Goal: Find specific page/section: Find specific page/section

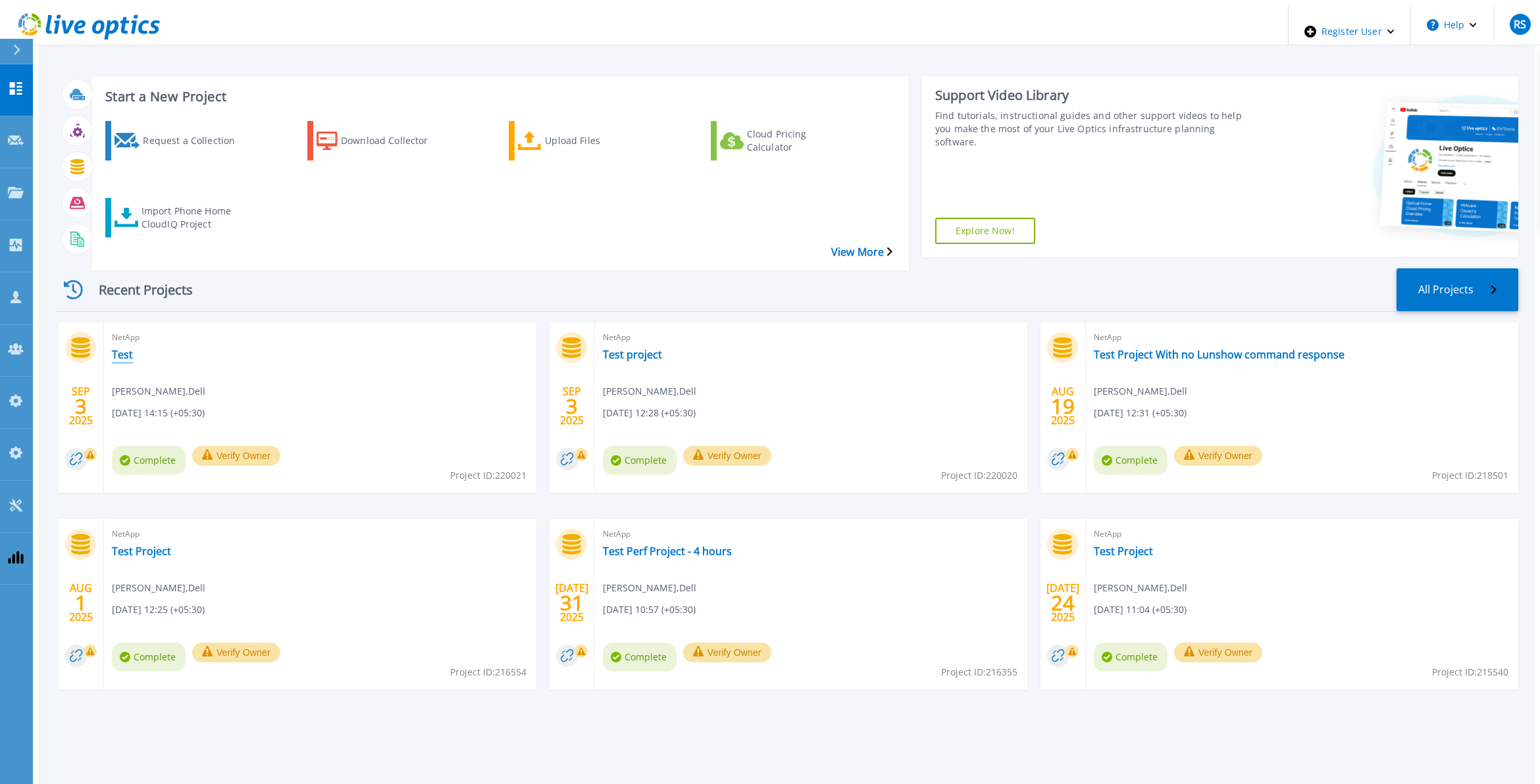
click at [112, 348] on link "Test" at bounding box center [122, 354] width 21 height 13
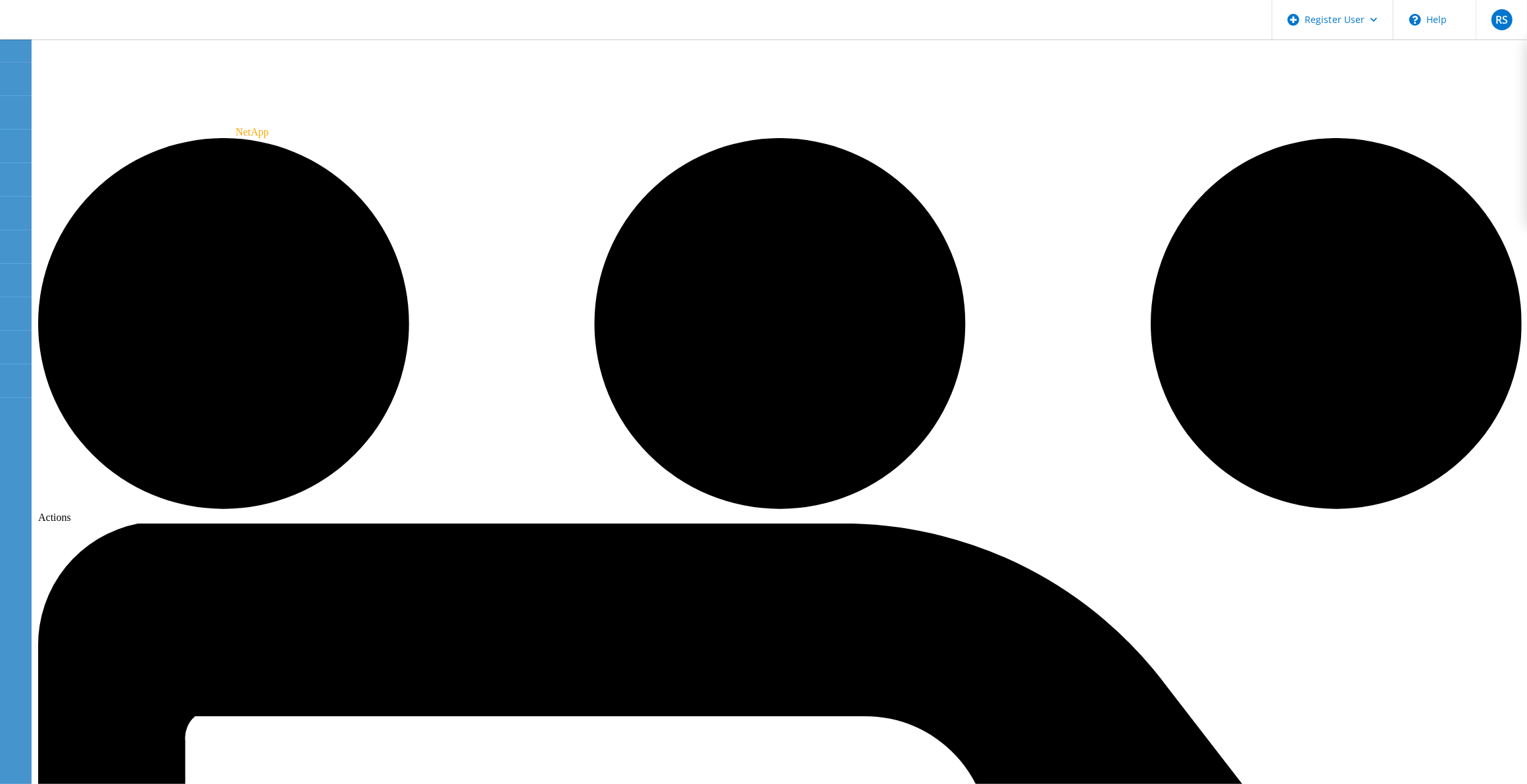
click at [83, 8] on icon at bounding box center [84, 21] width 142 height 27
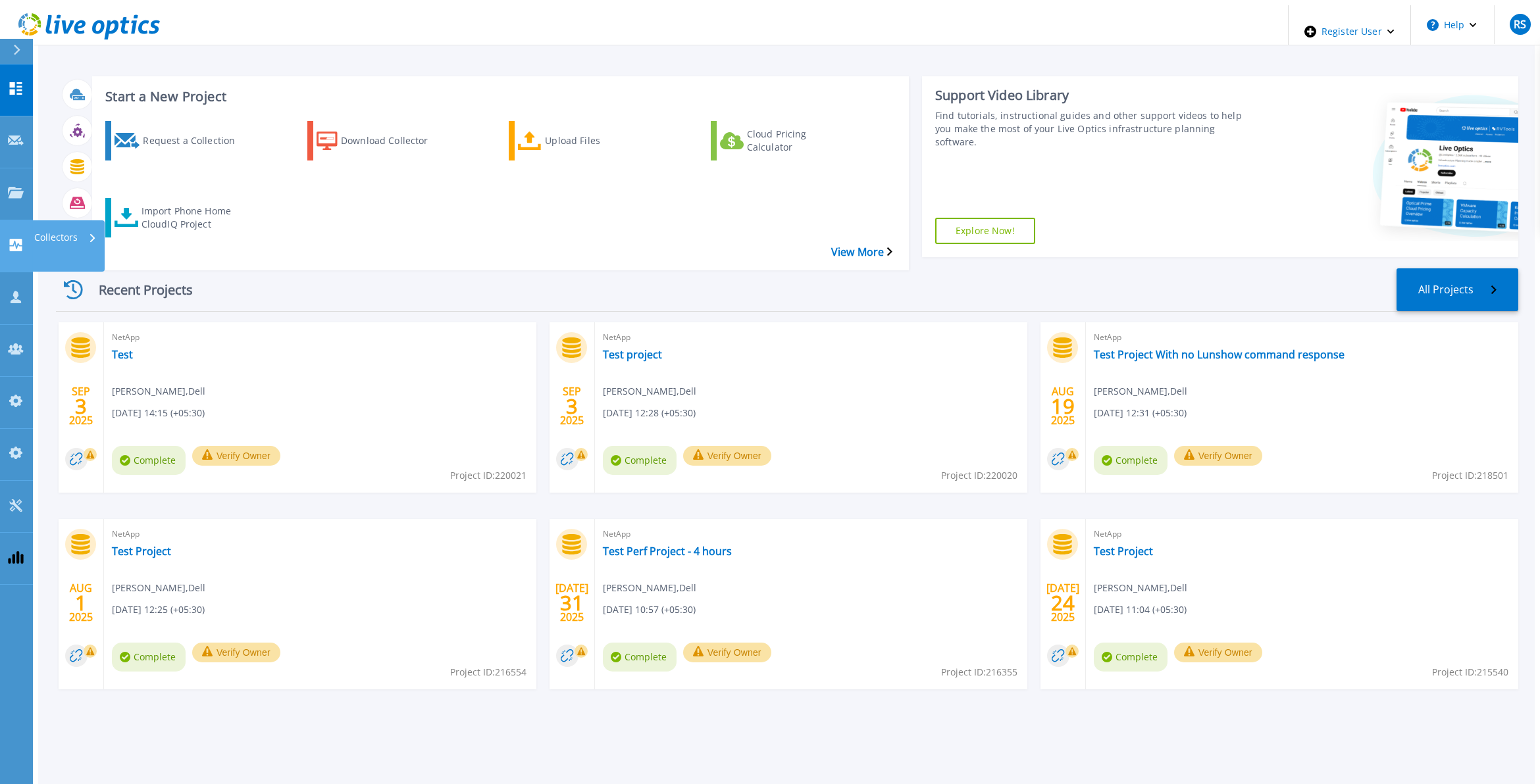
click at [18, 239] on icon at bounding box center [16, 245] width 12 height 12
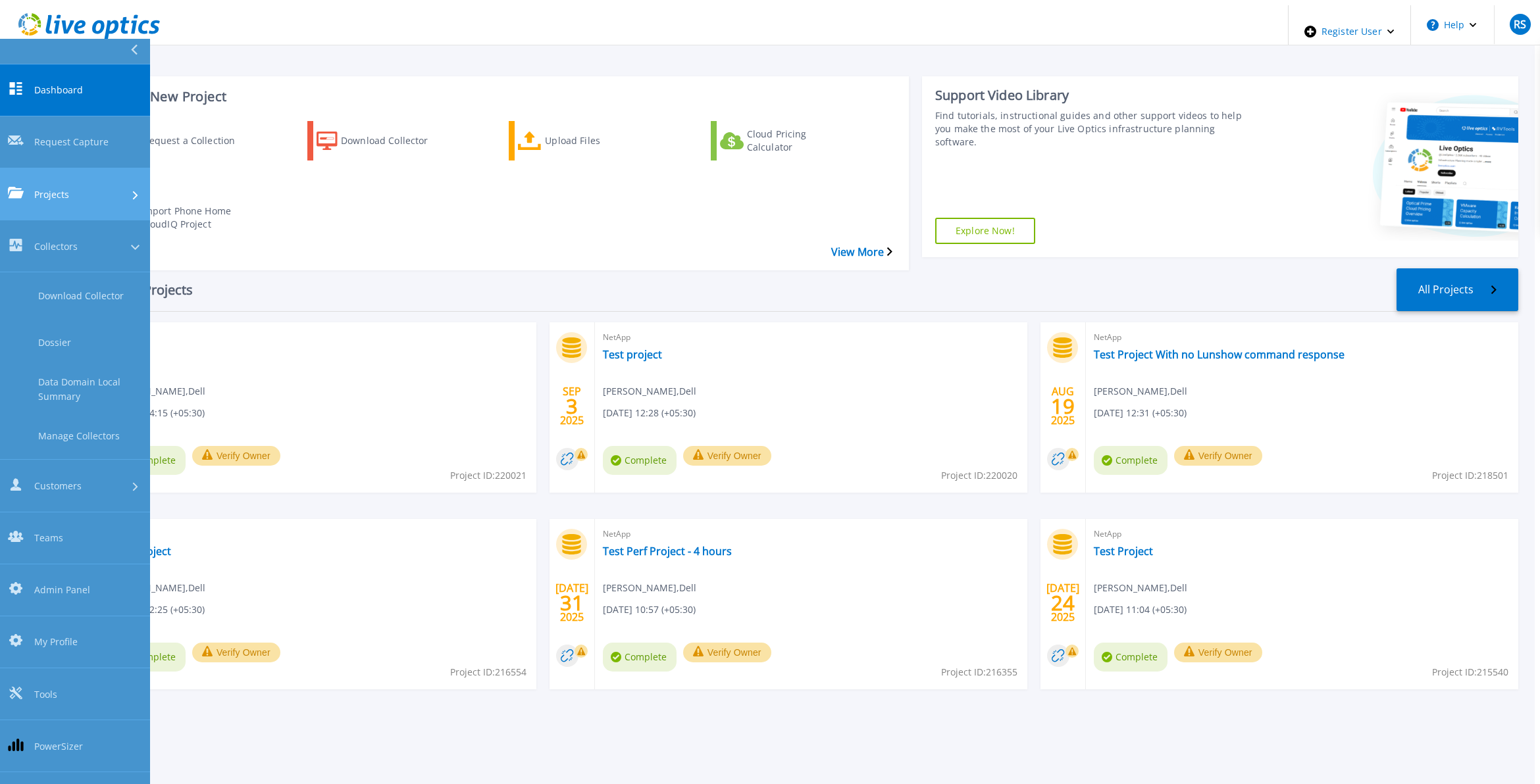
click at [70, 187] on div "Projects" at bounding box center [74, 194] width 134 height 14
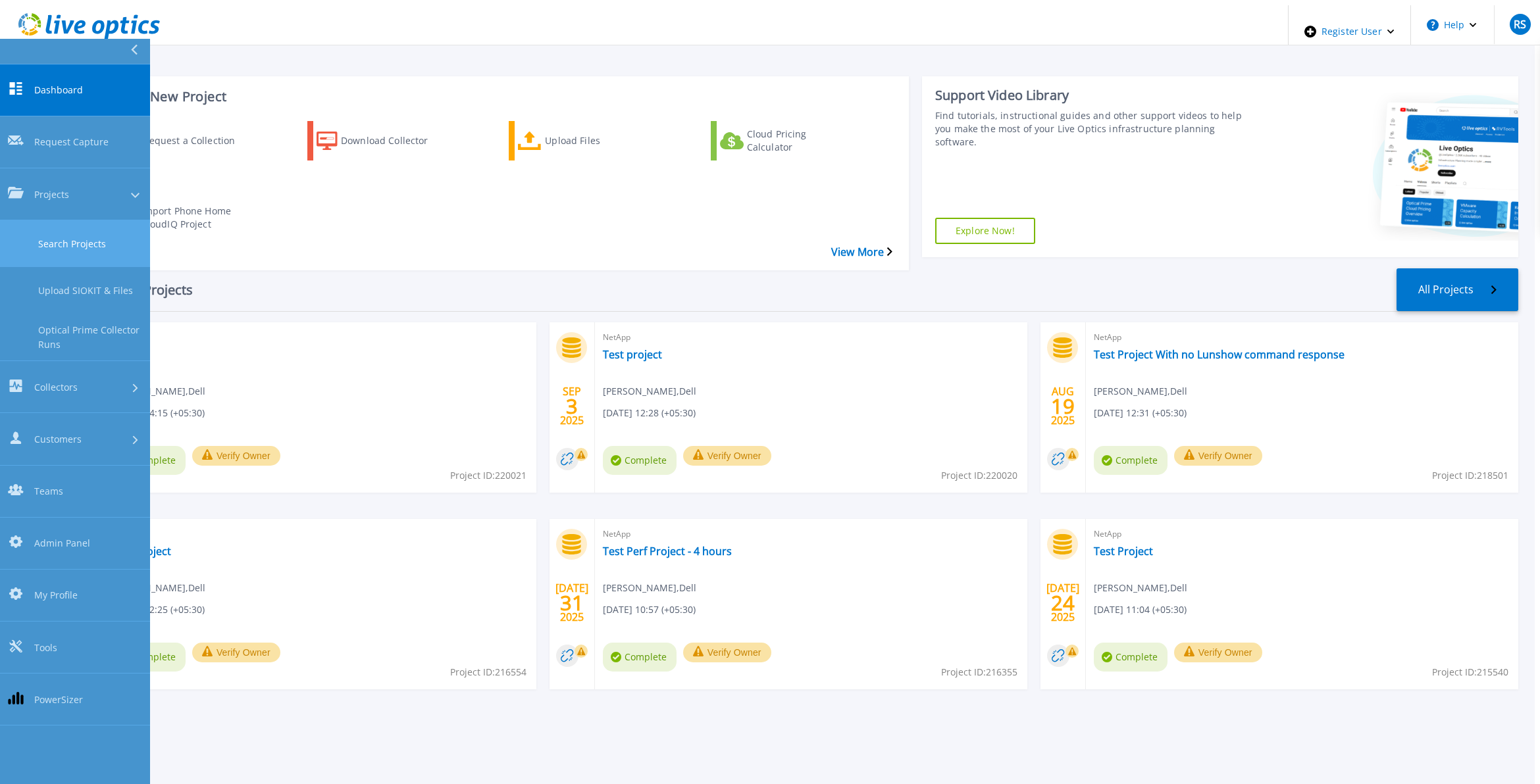
click at [81, 220] on link "Search Projects" at bounding box center [75, 243] width 150 height 47
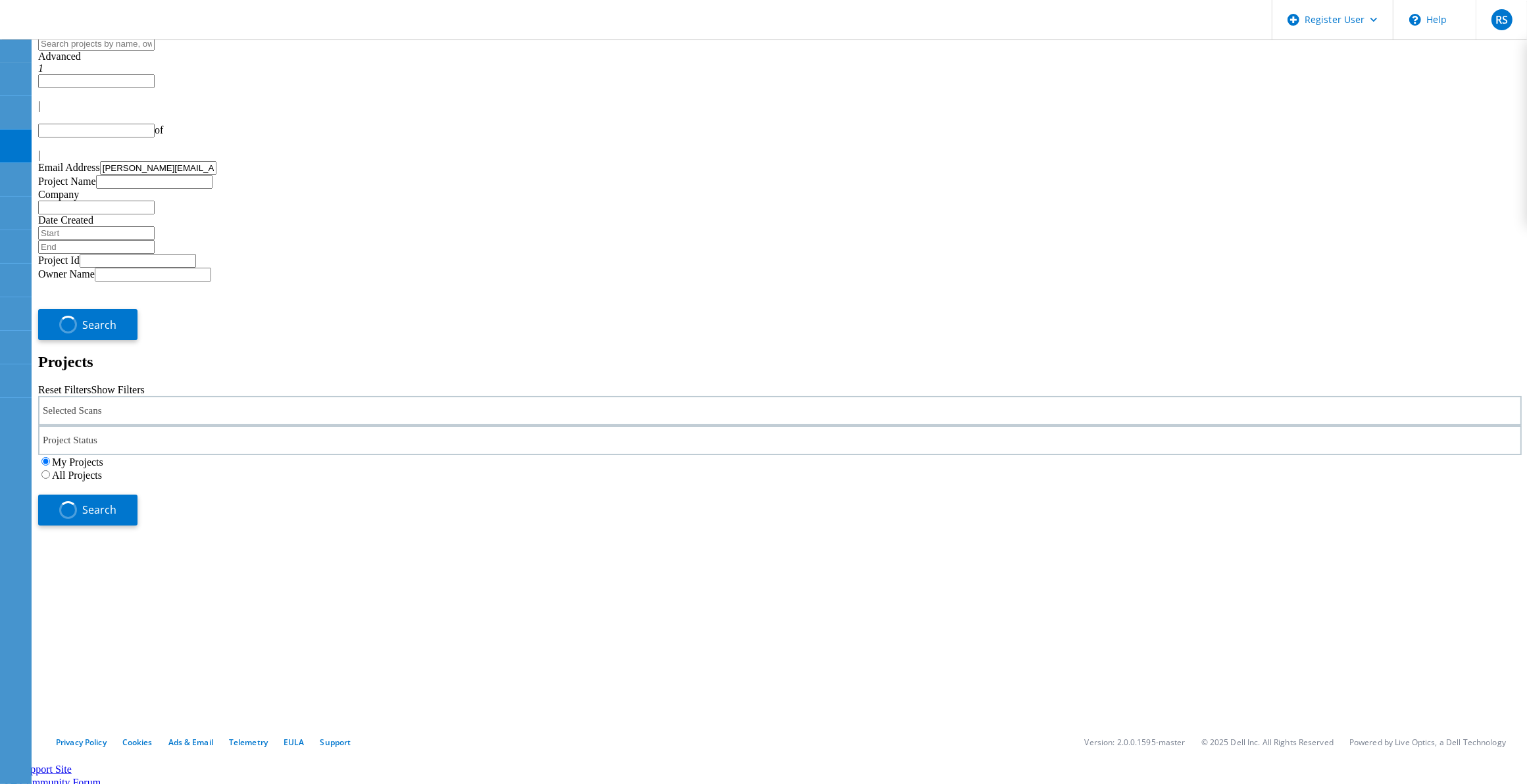
type input "1"
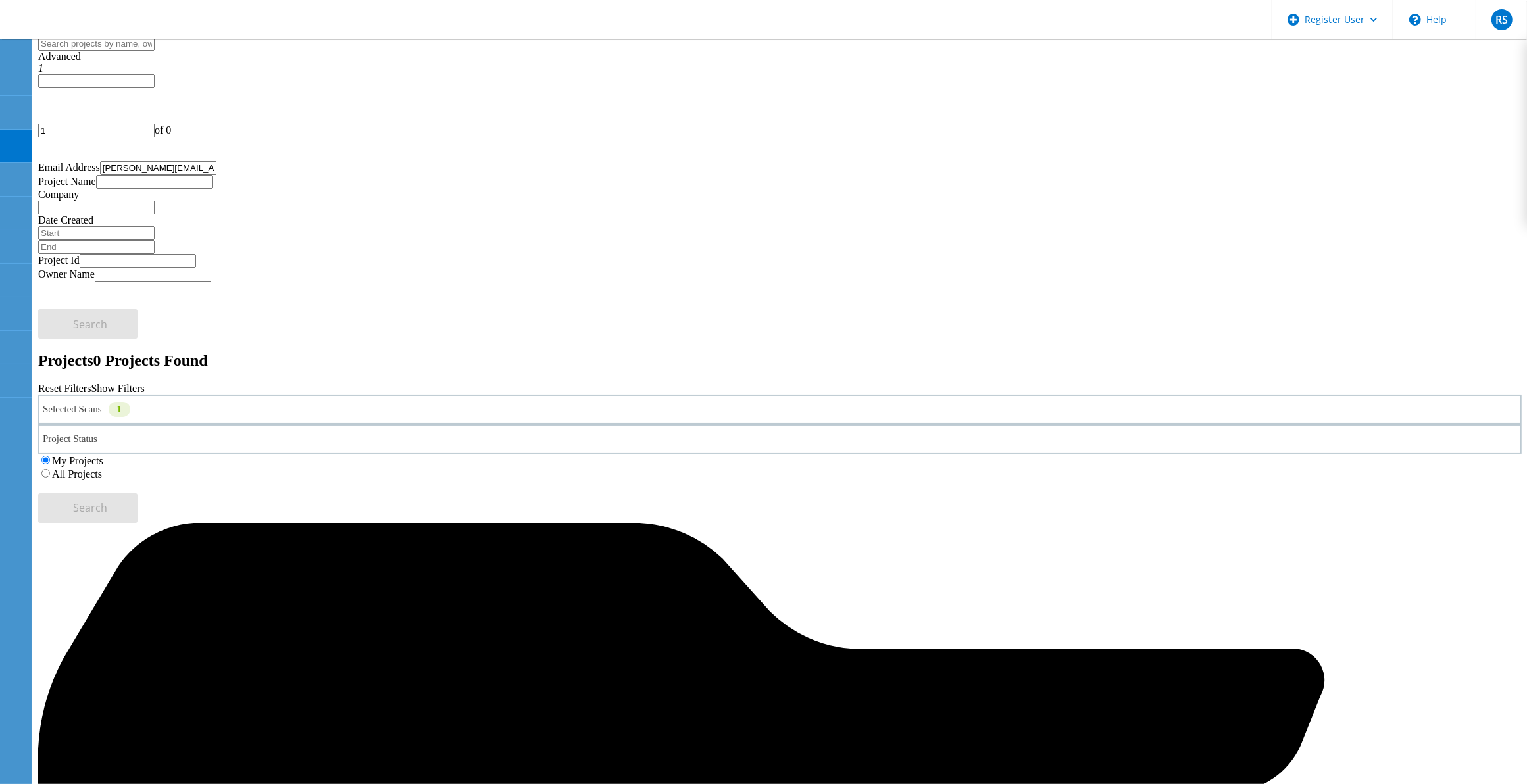
click at [102, 468] on label "All Projects" at bounding box center [77, 474] width 50 height 11
click at [50, 469] on input "All Projects" at bounding box center [45, 473] width 8 height 8
click at [138, 493] on button "Search" at bounding box center [87, 508] width 99 height 30
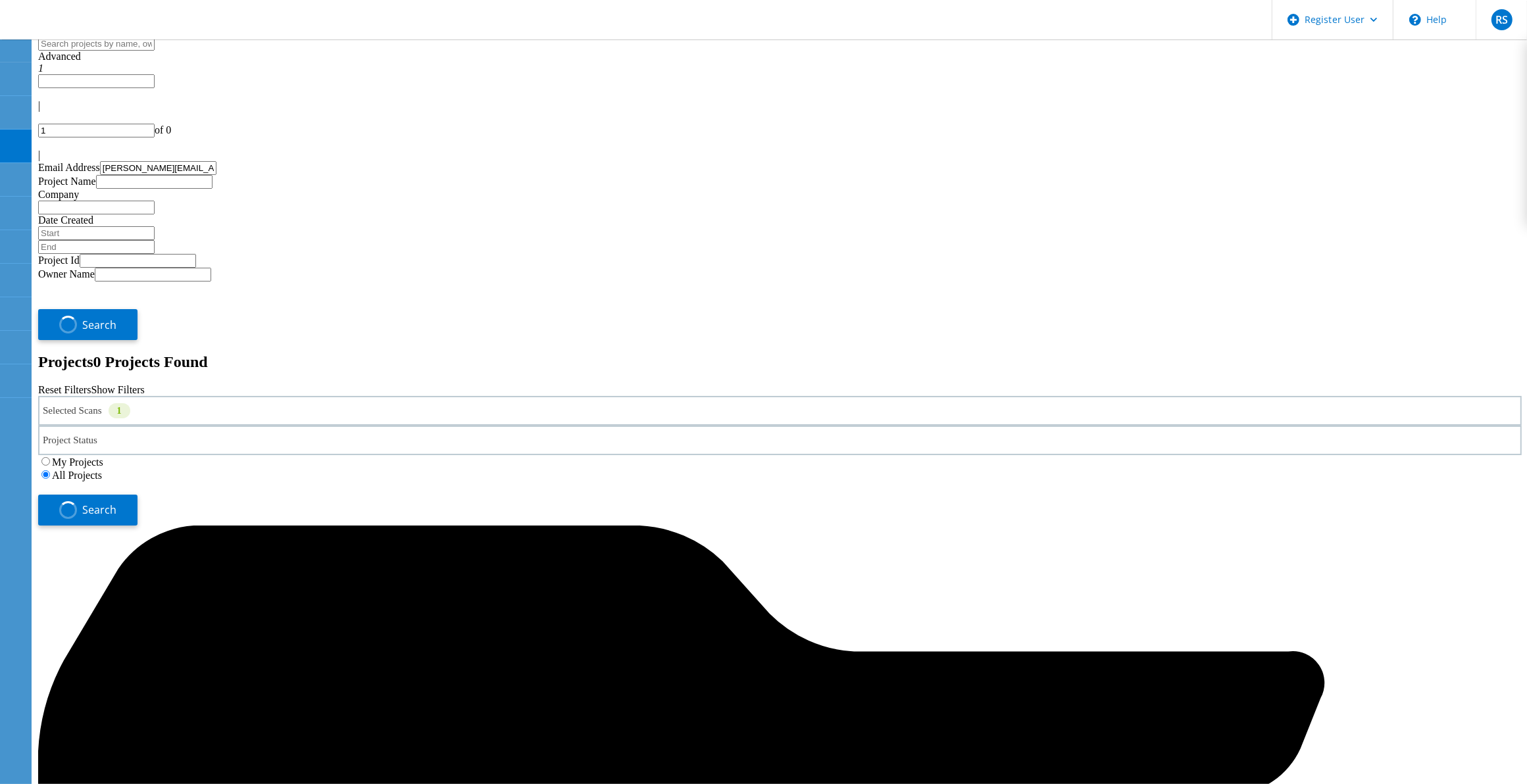
click at [304, 396] on div "Selected Scans 1" at bounding box center [779, 411] width 1484 height 30
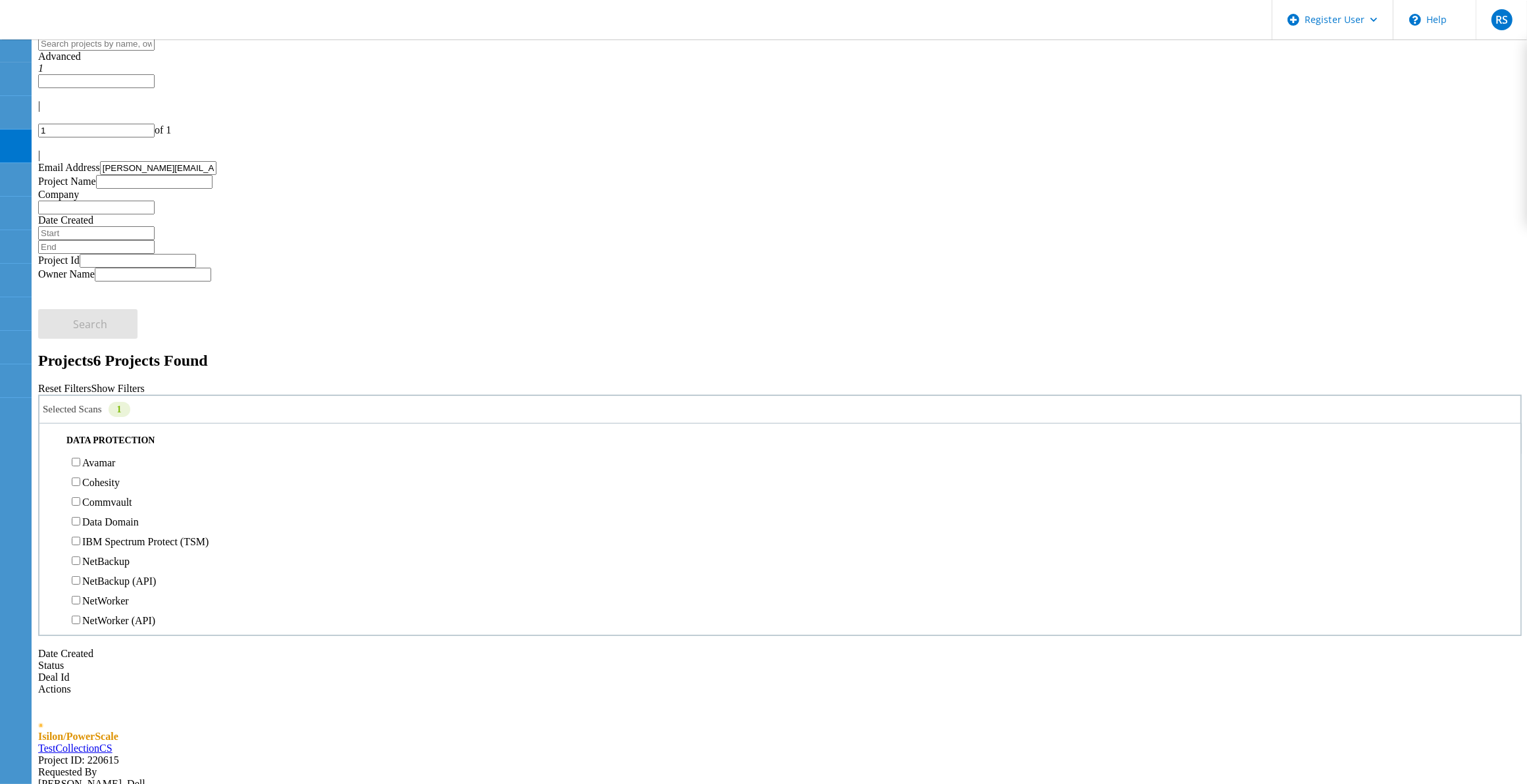
scroll to position [411, 0]
click at [689, 766] on div "Requested By Ayushi Indani, Dell Verify Owner" at bounding box center [779, 788] width 1484 height 45
